Goal: Find specific page/section: Find specific page/section

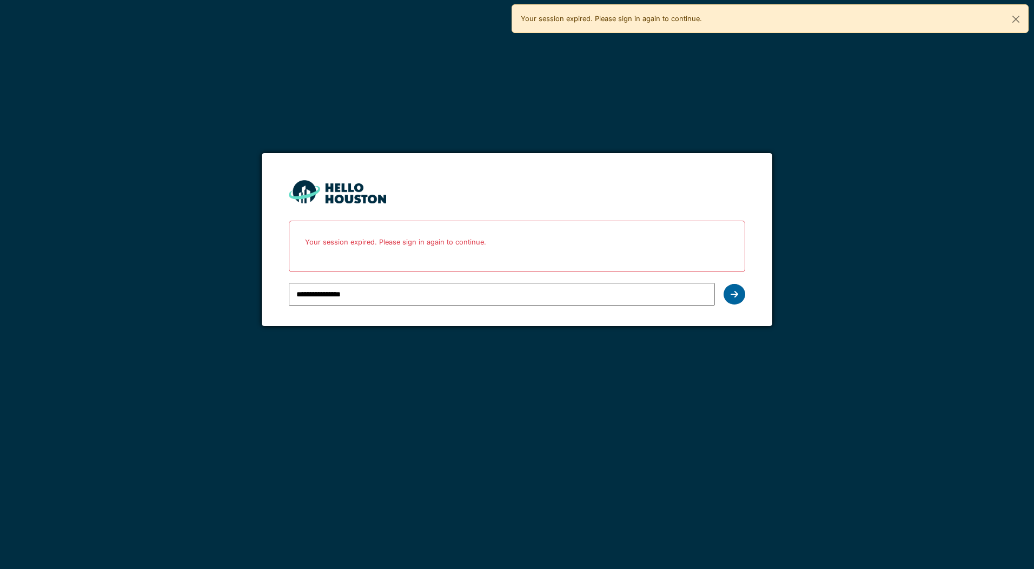
click at [732, 294] on icon at bounding box center [734, 294] width 8 height 9
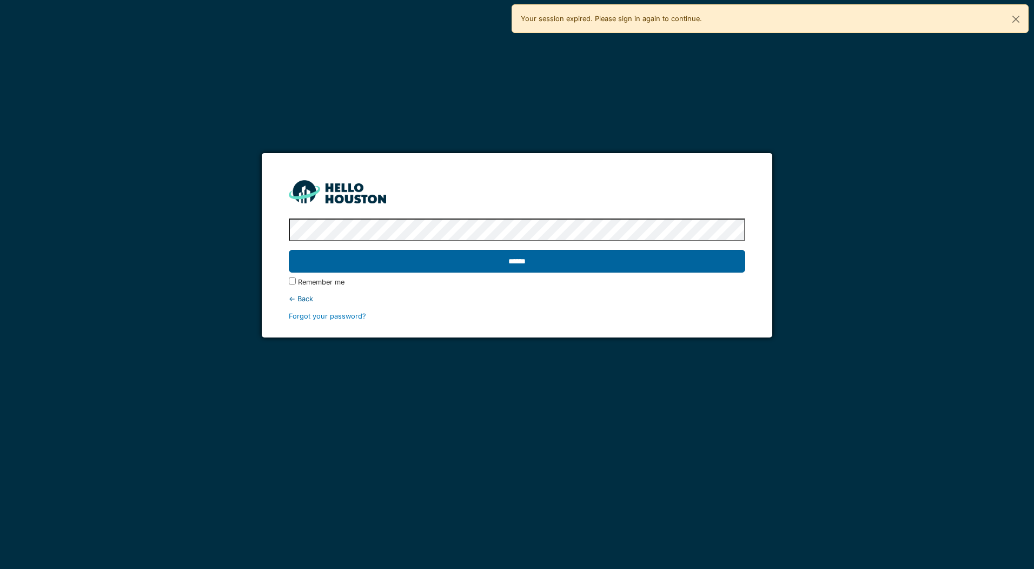
click at [350, 254] on input "******" at bounding box center [517, 261] width 456 height 23
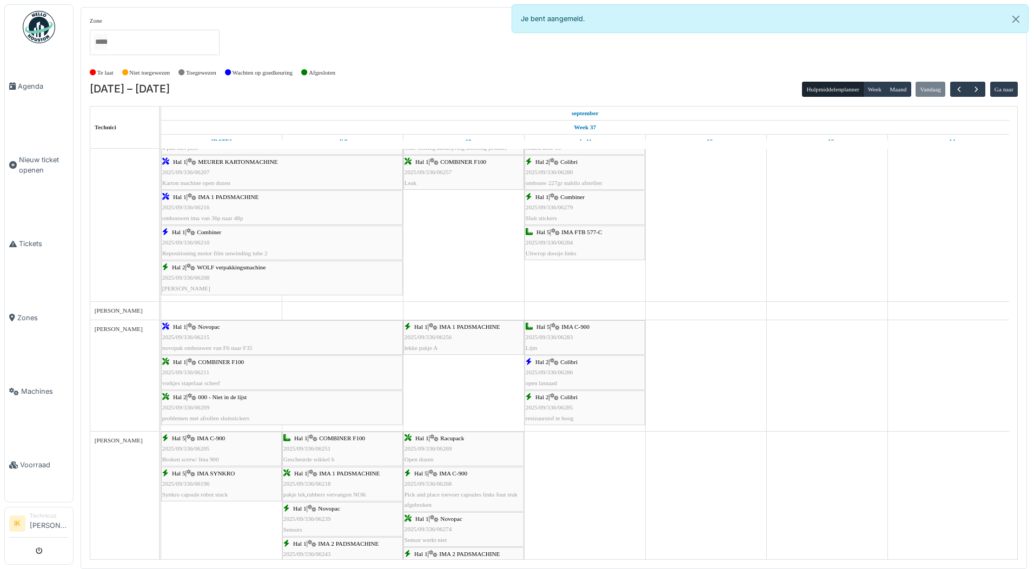
scroll to position [811, 0]
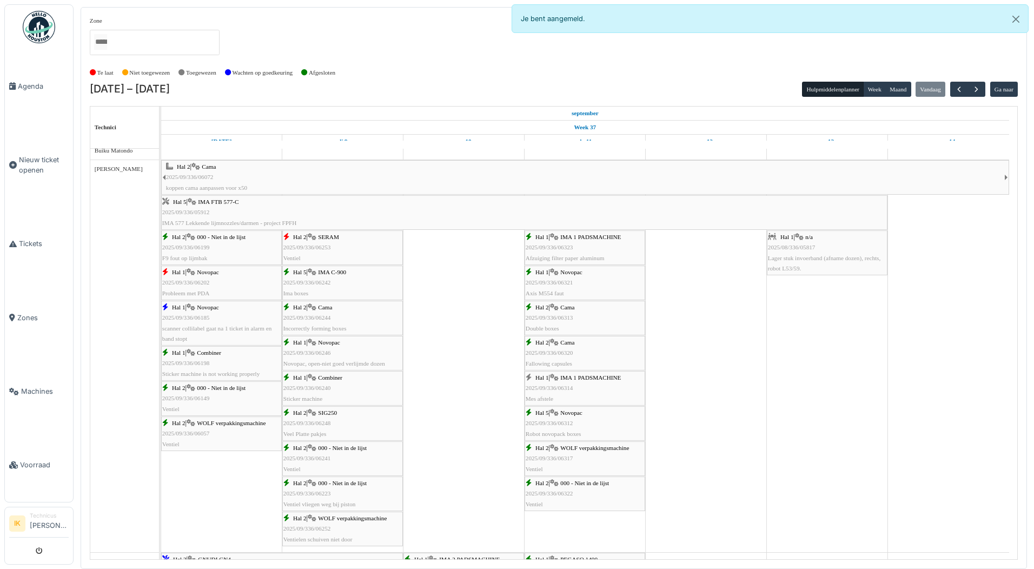
click at [597, 420] on div "Hal 5 | Novopac 2025/09/336/06312 Robot novopack boxes" at bounding box center [584, 423] width 118 height 31
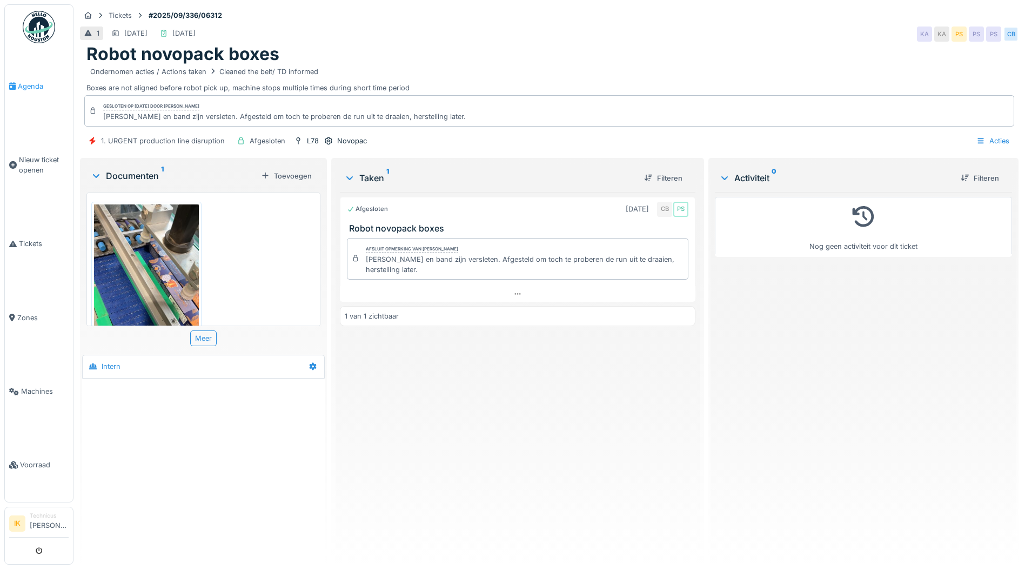
click at [29, 83] on span "Agenda" at bounding box center [43, 86] width 51 height 10
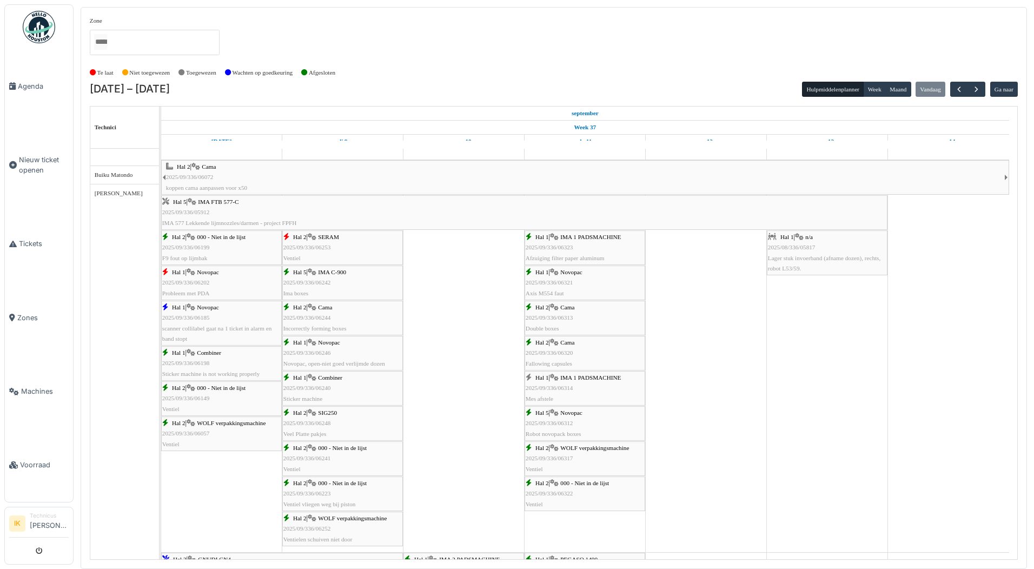
scroll to position [324, 0]
click at [570, 316] on span "2025/09/336/06313" at bounding box center [549, 317] width 48 height 6
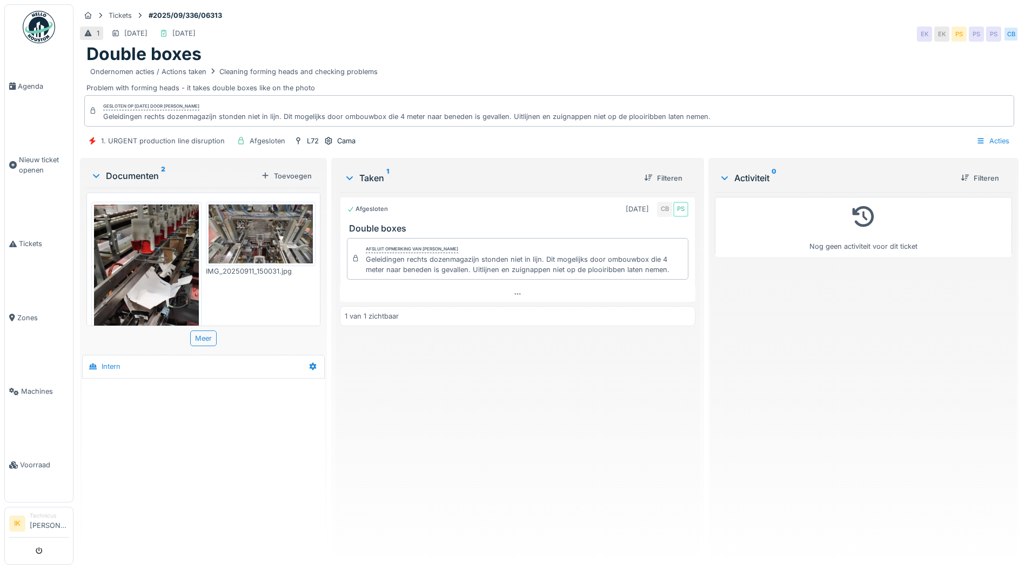
click at [157, 254] on img at bounding box center [146, 297] width 105 height 186
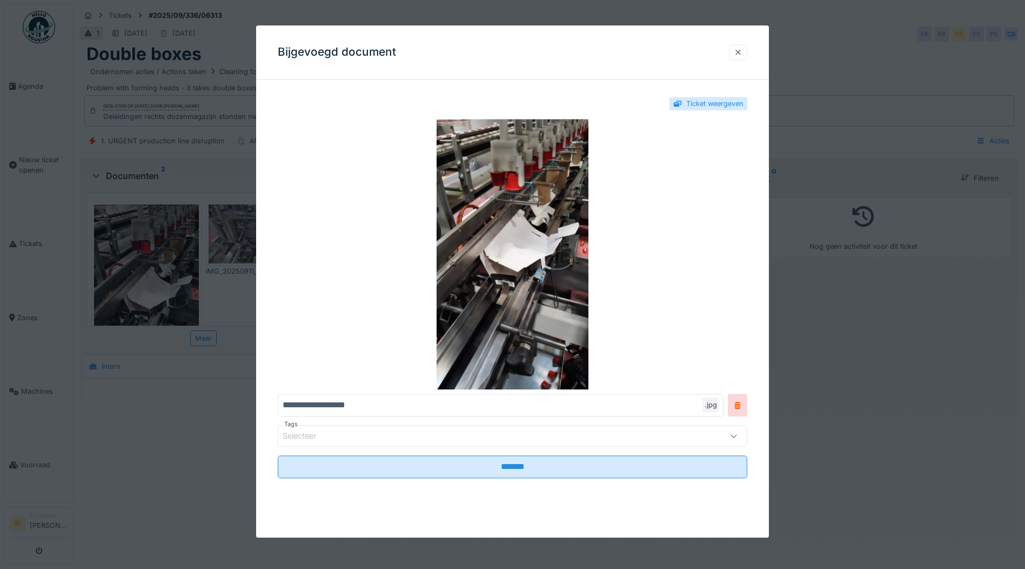
click at [743, 49] on div at bounding box center [738, 52] width 9 height 10
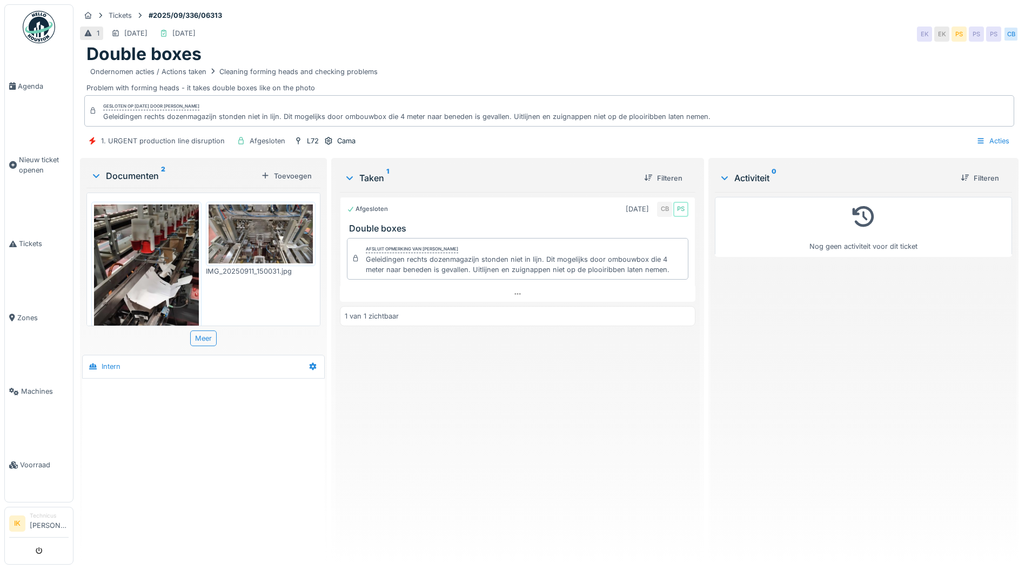
click at [249, 237] on img at bounding box center [261, 233] width 105 height 59
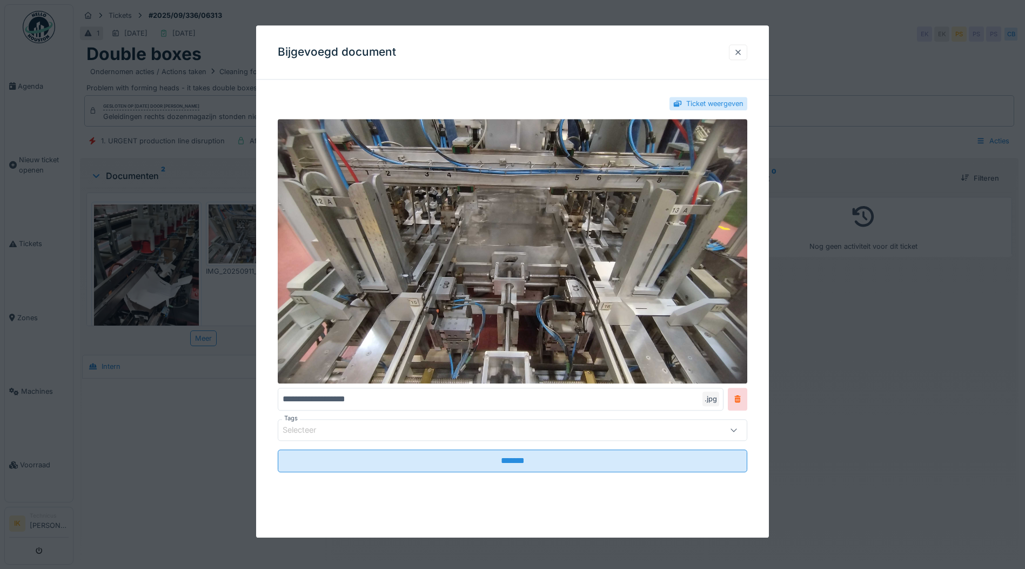
click at [739, 51] on div at bounding box center [738, 52] width 9 height 10
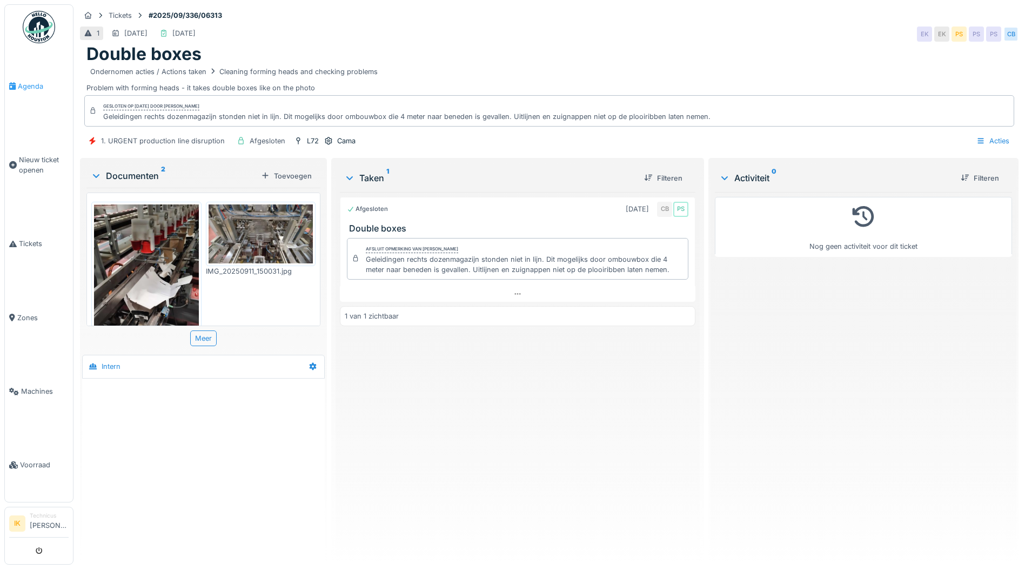
click at [34, 87] on span "Agenda" at bounding box center [43, 86] width 51 height 10
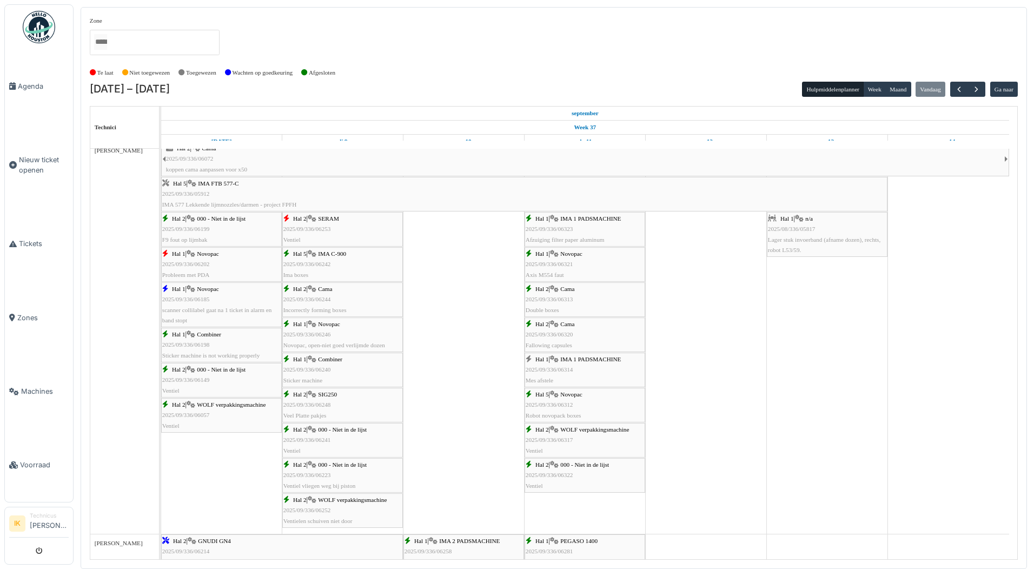
scroll to position [324, 0]
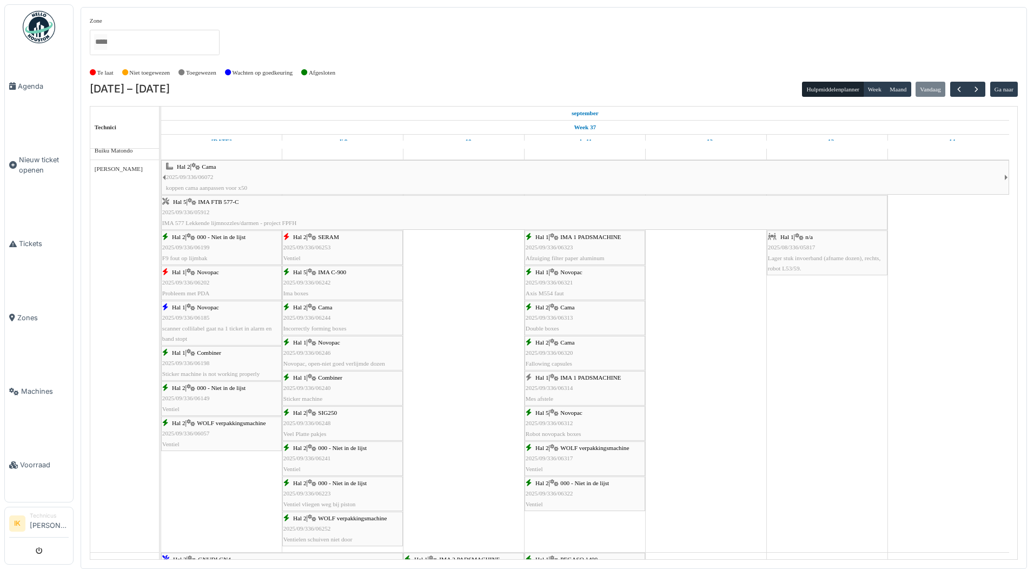
click at [565, 285] on span "2025/09/336/06321" at bounding box center [549, 282] width 48 height 6
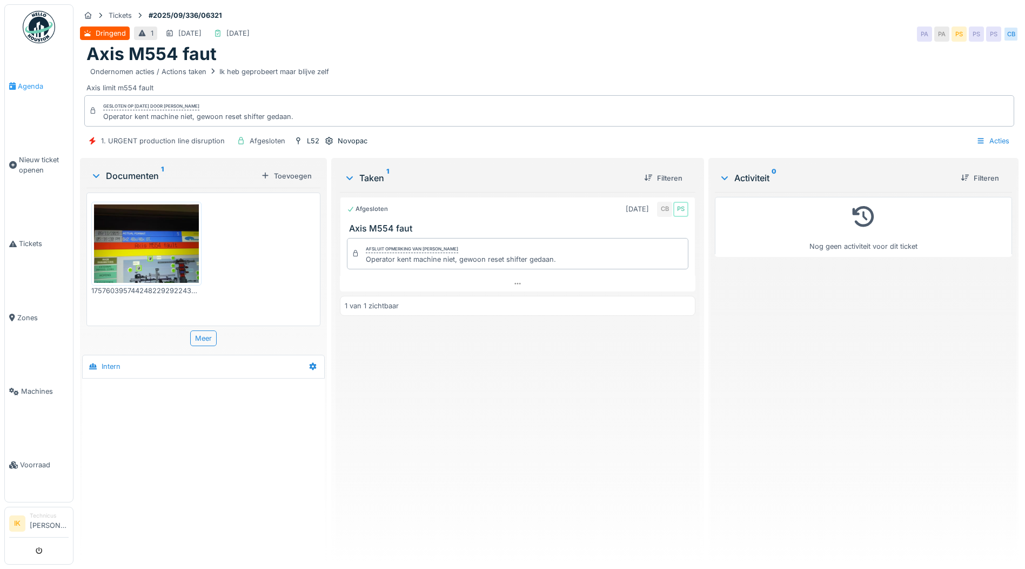
click at [26, 85] on span "Agenda" at bounding box center [43, 86] width 51 height 10
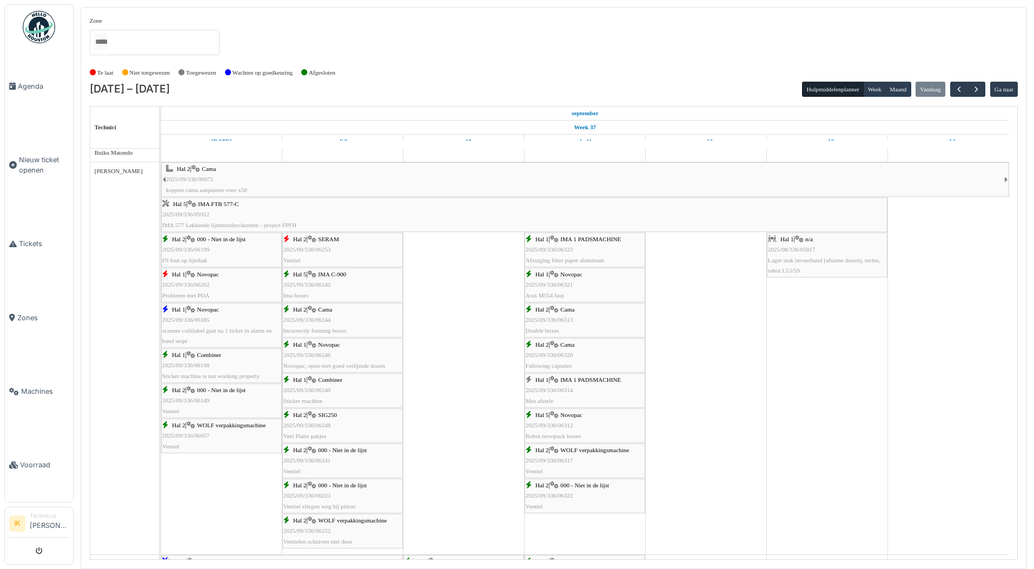
scroll to position [324, 0]
click at [575, 250] on div "Hal 1 | IMA 1 PADSMACHINE 2025/09/336/06323 Afzuiging filter paper aluminum" at bounding box center [584, 247] width 118 height 31
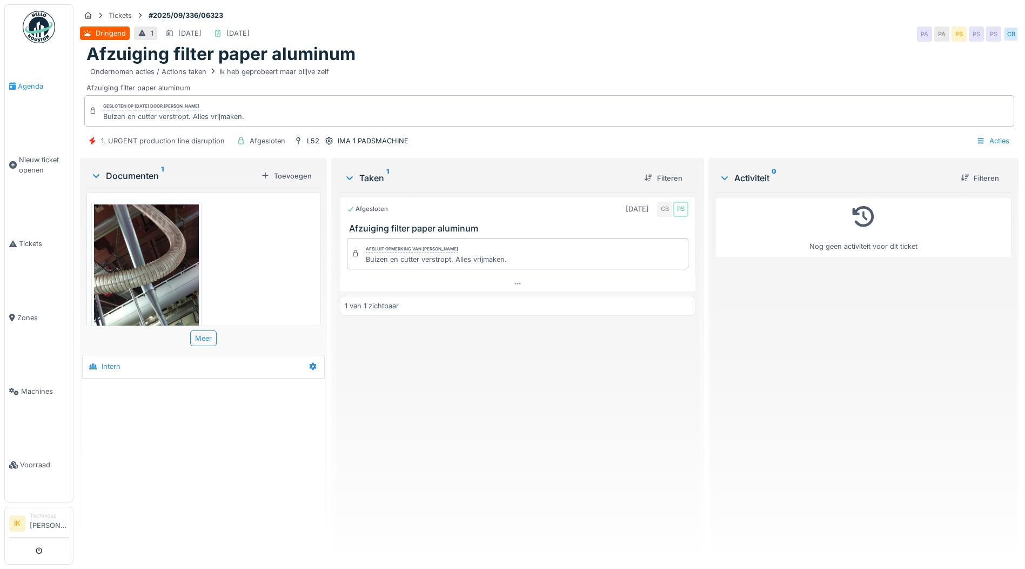
click at [32, 83] on span "Agenda" at bounding box center [43, 86] width 51 height 10
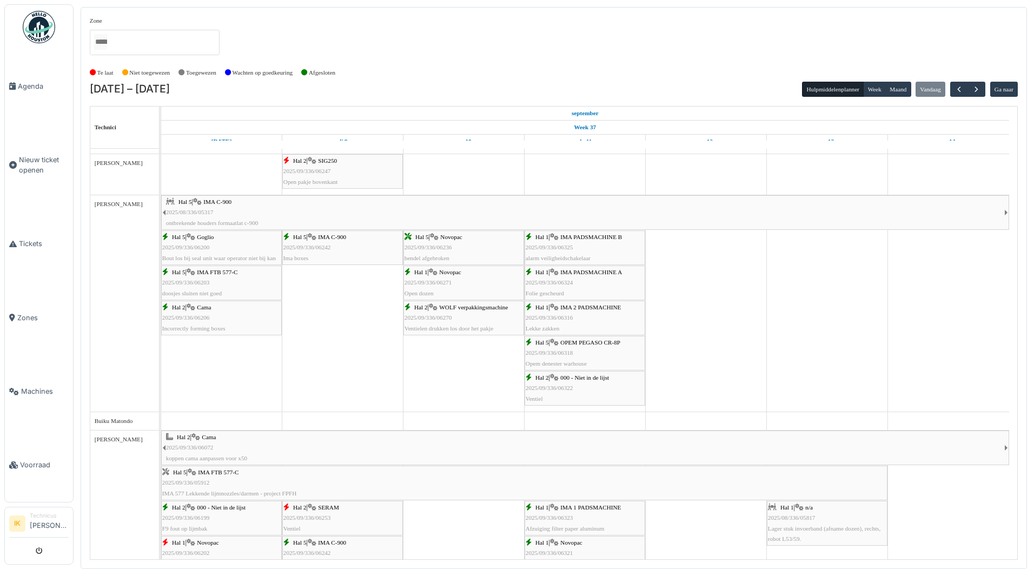
click at [553, 384] on span "2025/09/336/06322" at bounding box center [549, 387] width 48 height 6
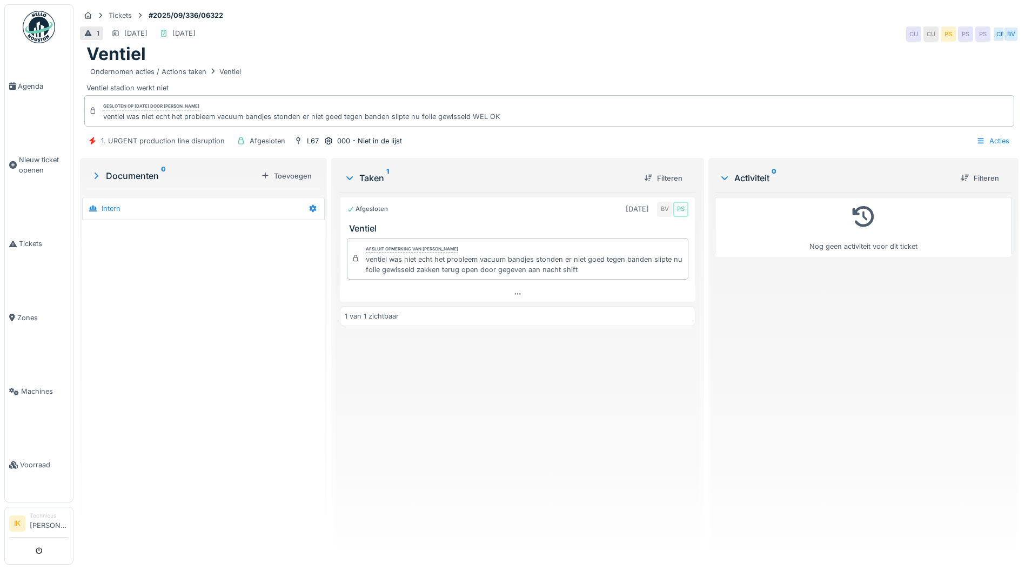
scroll to position [8, 0]
click at [24, 85] on span "Agenda" at bounding box center [43, 86] width 51 height 10
